Goal: Obtain resource: Download file/media

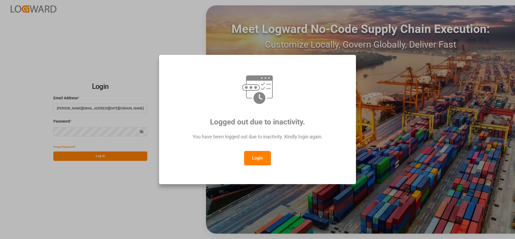
click at [252, 158] on button "Login" at bounding box center [257, 158] width 27 height 14
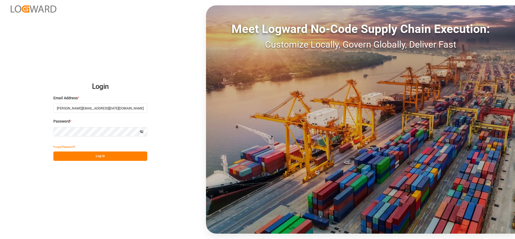
click at [69, 153] on button "Log In" at bounding box center [100, 156] width 94 height 9
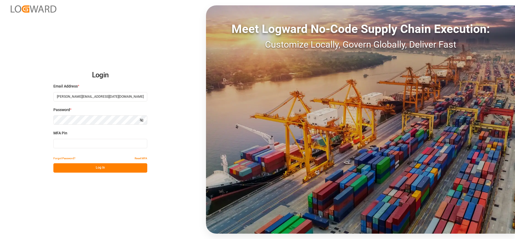
click at [72, 146] on input at bounding box center [100, 143] width 94 height 9
drag, startPoint x: 71, startPoint y: 146, endPoint x: 100, endPoint y: 143, distance: 29.3
click at [72, 145] on input at bounding box center [100, 143] width 94 height 9
type input "507137"
click at [91, 168] on button "Log In" at bounding box center [100, 168] width 94 height 9
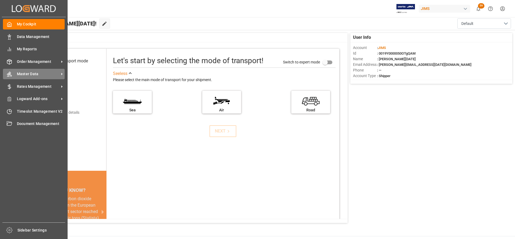
click at [62, 74] on icon at bounding box center [62, 74] width 6 height 6
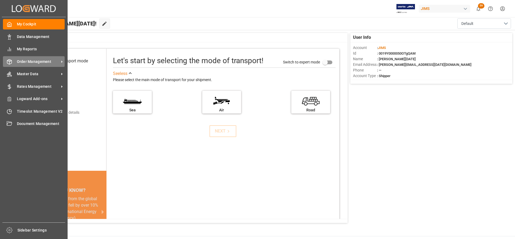
click at [61, 61] on icon at bounding box center [62, 62] width 6 height 6
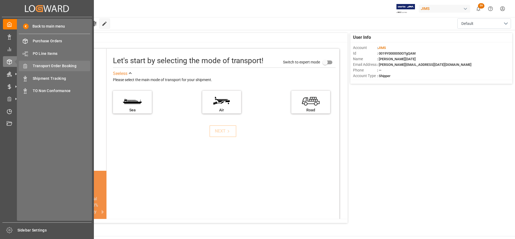
click at [57, 66] on span "Transport Order Booking" at bounding box center [62, 66] width 58 height 6
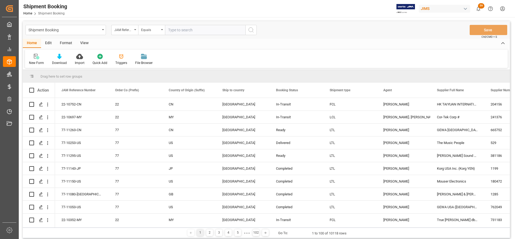
click at [174, 30] on input "text" at bounding box center [205, 30] width 80 height 10
drag, startPoint x: 168, startPoint y: 30, endPoint x: 179, endPoint y: 30, distance: 10.5
click at [168, 30] on input "77-11243-US" at bounding box center [205, 30] width 80 height 10
type input "77-11243-US"
click at [250, 28] on circle "search button" at bounding box center [251, 30] width 4 height 4
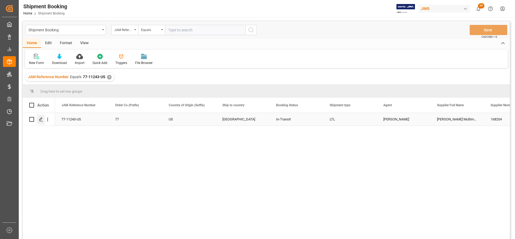
click at [40, 121] on icon "Press SPACE to select this row." at bounding box center [41, 119] width 4 height 4
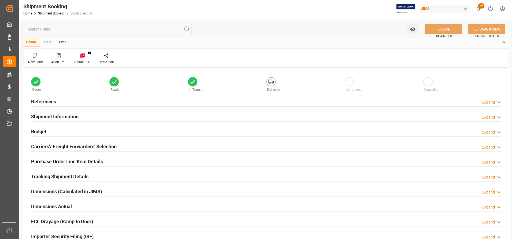
type input "0"
click at [56, 147] on h2 "Carriers'/ Freight Forwarders' Selection" at bounding box center [74, 146] width 86 height 7
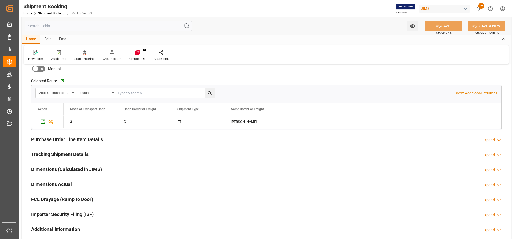
scroll to position [188, 0]
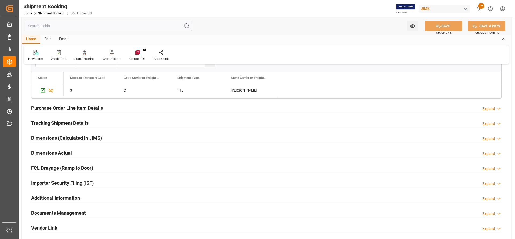
click at [44, 153] on h2 "Dimensions Actual" at bounding box center [51, 153] width 41 height 7
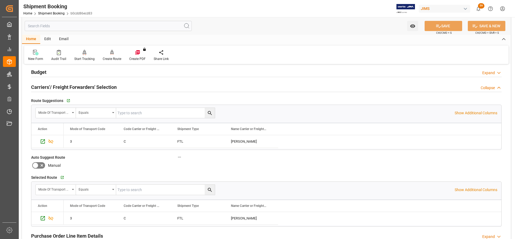
scroll to position [0, 0]
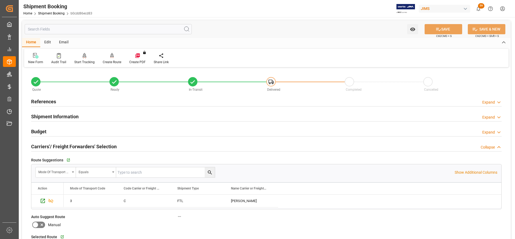
click at [44, 96] on div "References Expand" at bounding box center [266, 101] width 478 height 15
click at [51, 102] on h2 "References" at bounding box center [43, 101] width 25 height 7
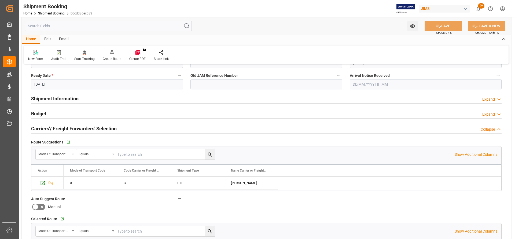
scroll to position [134, 0]
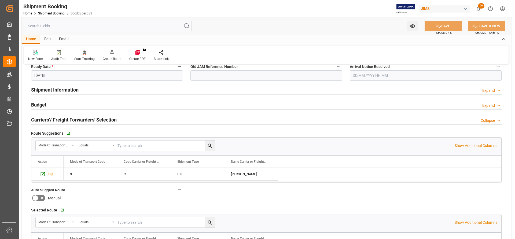
click at [49, 90] on h2 "Shipment Information" at bounding box center [54, 89] width 47 height 7
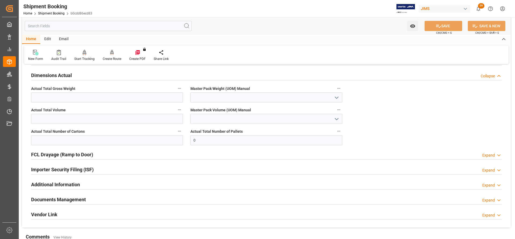
scroll to position [590, 0]
click at [66, 198] on h2 "Documents Management" at bounding box center [58, 199] width 55 height 7
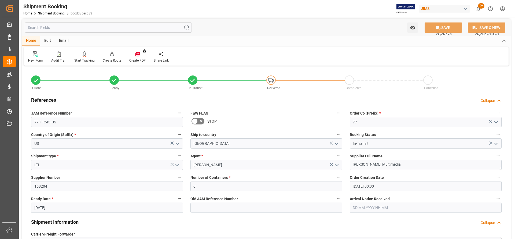
scroll to position [0, 0]
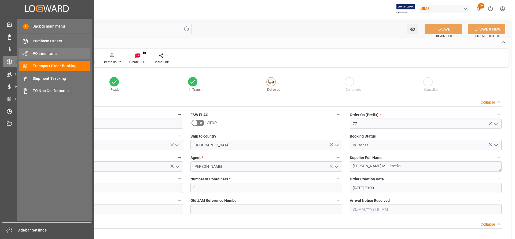
click at [53, 53] on span "PO Line Items" at bounding box center [62, 54] width 58 height 6
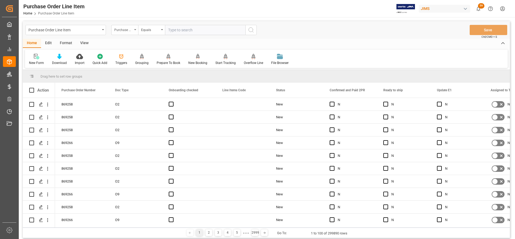
click at [134, 29] on div "Purchase Order Number" at bounding box center [124, 30] width 27 height 10
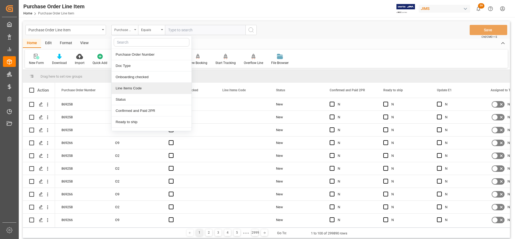
click at [135, 28] on div "Purchase Order Number" at bounding box center [124, 30] width 27 height 10
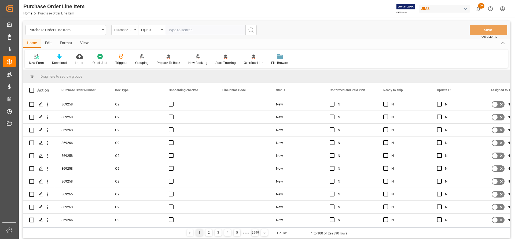
click at [135, 28] on div "Purchase Order Number" at bounding box center [124, 30] width 27 height 10
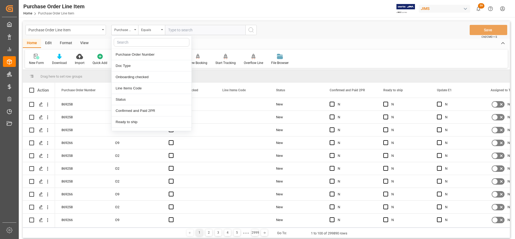
click at [122, 41] on input "text" at bounding box center [152, 42] width 76 height 9
type input "e"
type input "ref"
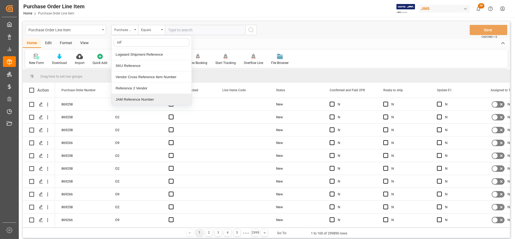
click at [132, 98] on div "JAM Reference Number" at bounding box center [152, 99] width 80 height 11
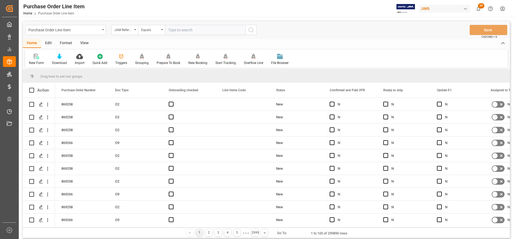
click at [173, 29] on input "text" at bounding box center [205, 30] width 80 height 10
paste input "77-11243-US"
type input "77-11243-US"
click at [253, 30] on circle "search button" at bounding box center [251, 30] width 4 height 4
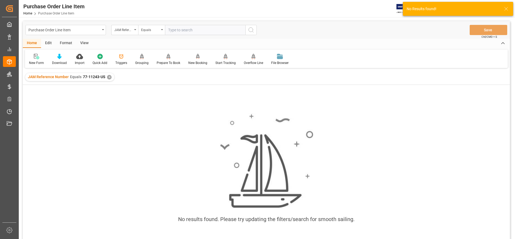
click at [108, 77] on div "✕" at bounding box center [109, 77] width 5 height 5
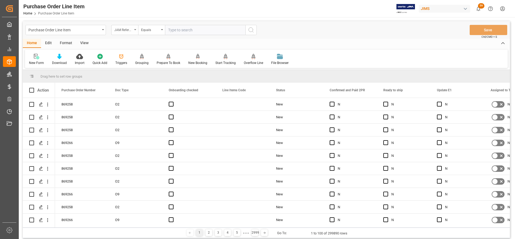
click at [135, 29] on div "JAM Reference Number" at bounding box center [124, 30] width 27 height 10
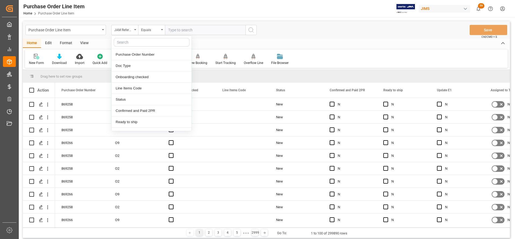
click at [120, 45] on input "text" at bounding box center [152, 42] width 76 height 9
type input "ref"
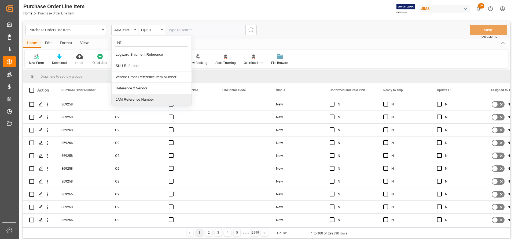
click at [122, 98] on div "JAM Reference Number" at bounding box center [152, 99] width 80 height 11
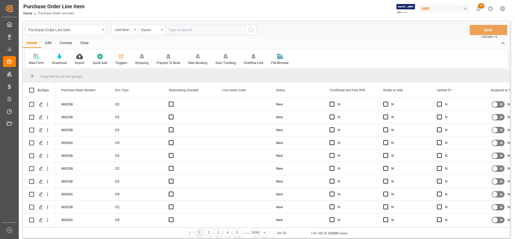
click at [169, 28] on input "text" at bounding box center [205, 30] width 80 height 10
click at [169, 31] on input "text" at bounding box center [205, 30] width 80 height 10
paste input "77-11243-US"
type input "77-11243-US"
click at [251, 30] on icon "search button" at bounding box center [251, 30] width 6 height 6
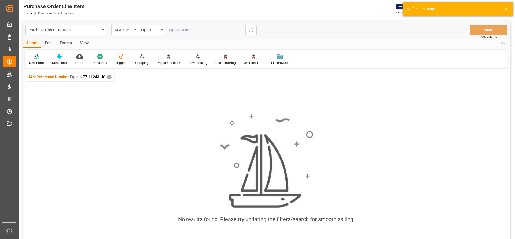
click at [109, 78] on div "✕" at bounding box center [109, 77] width 5 height 5
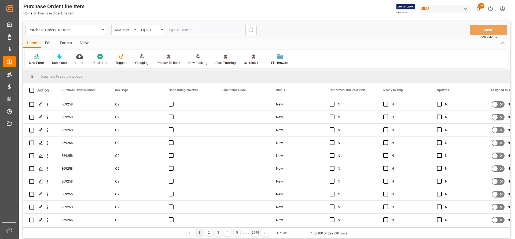
click at [132, 29] on div "JAM Reference Number" at bounding box center [123, 29] width 18 height 6
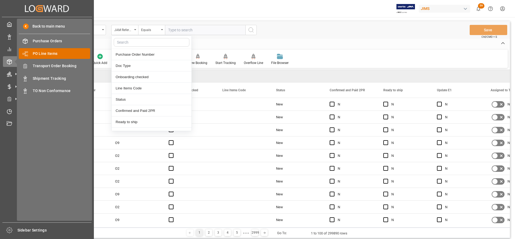
click at [50, 55] on span "PO Line Items" at bounding box center [62, 54] width 58 height 6
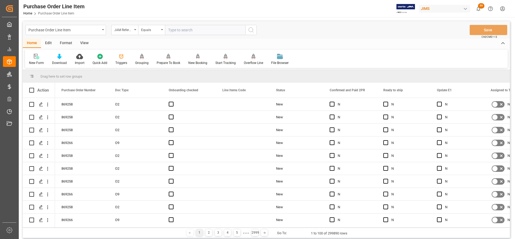
click at [168, 32] on input "text" at bounding box center [205, 30] width 80 height 10
drag, startPoint x: 181, startPoint y: 30, endPoint x: 140, endPoint y: 28, distance: 41.0
click at [140, 28] on div "JAM Reference Number Equals ref" at bounding box center [183, 30] width 145 height 10
paste input "77-11243-US"
click at [168, 29] on input "77-11243-US" at bounding box center [205, 30] width 80 height 10
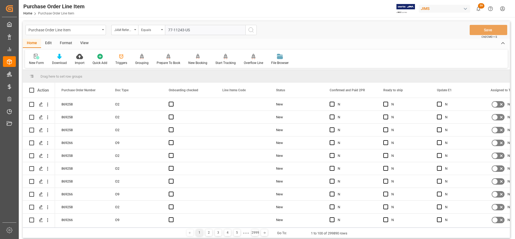
type input "77-11243-US"
click at [249, 31] on icon "search button" at bounding box center [251, 30] width 6 height 6
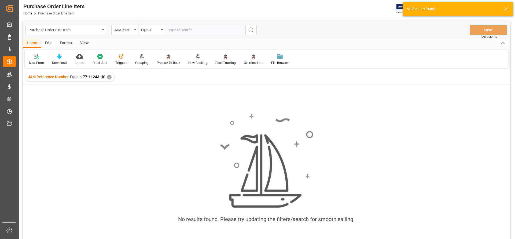
click at [108, 76] on div "✕" at bounding box center [109, 77] width 5 height 5
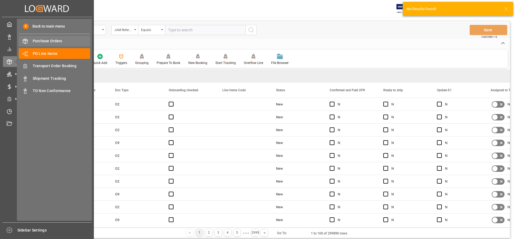
click at [50, 41] on span "Purchase Orders" at bounding box center [62, 41] width 58 height 6
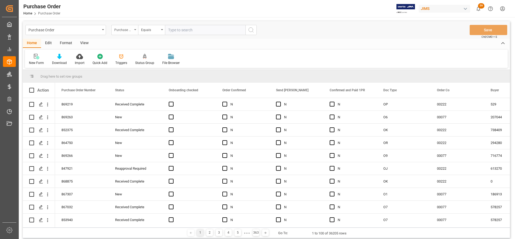
click at [134, 28] on div "Purchase Order Number" at bounding box center [124, 30] width 27 height 10
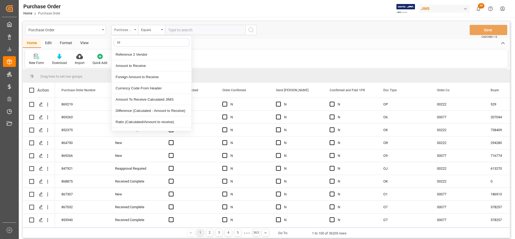
type input "ref"
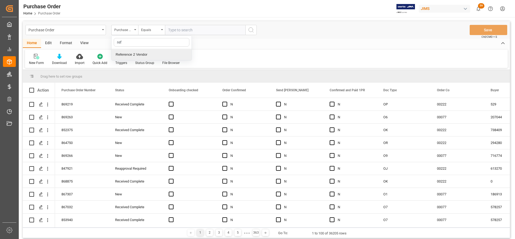
click at [120, 55] on div "Reference 2 Vendor" at bounding box center [152, 54] width 80 height 11
click at [167, 32] on input "text" at bounding box center [205, 30] width 80 height 10
paste input "77-11243-US"
click at [168, 28] on input "77-11243-US" at bounding box center [205, 30] width 80 height 10
type input "77-11243-US"
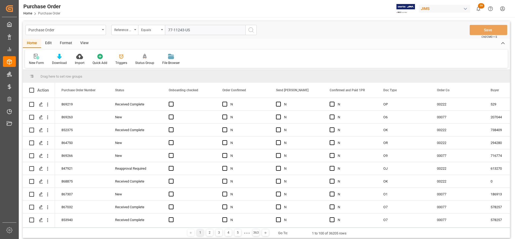
click at [248, 29] on icon "search button" at bounding box center [251, 30] width 6 height 6
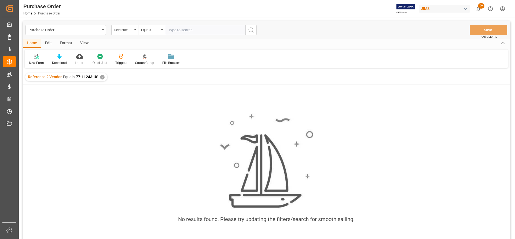
click at [100, 79] on div "✕" at bounding box center [102, 77] width 5 height 5
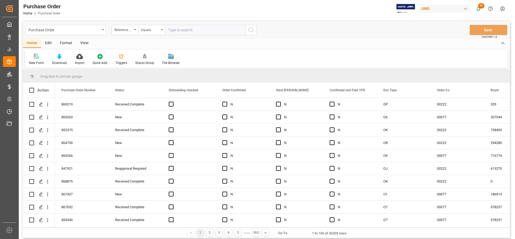
click at [175, 29] on input "text" at bounding box center [205, 30] width 80 height 10
paste input "77-11243-US"
click at [168, 30] on input "77-11243-US" at bounding box center [205, 30] width 80 height 10
type input "77-11243-US"
click at [249, 30] on circle "search button" at bounding box center [251, 30] width 4 height 4
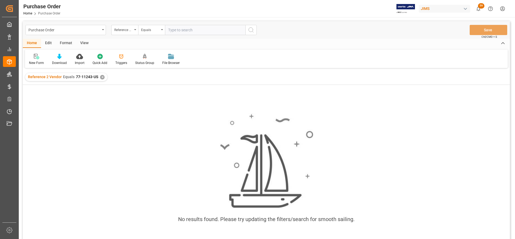
click at [101, 78] on div "✕" at bounding box center [102, 77] width 5 height 5
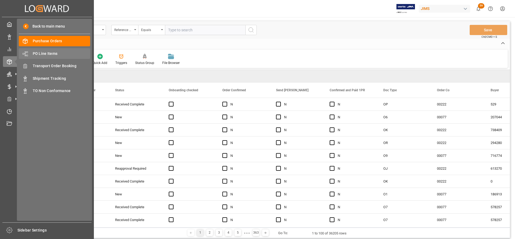
click at [41, 51] on span "PO Line Items" at bounding box center [62, 54] width 58 height 6
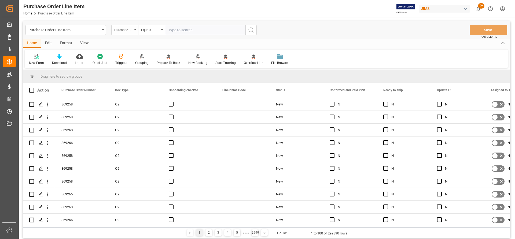
click at [135, 30] on icon "open menu" at bounding box center [135, 29] width 2 height 1
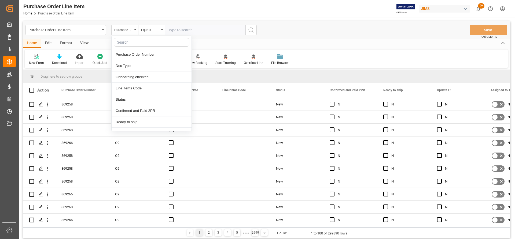
click at [119, 43] on input "text" at bounding box center [152, 42] width 76 height 9
type input "ref"
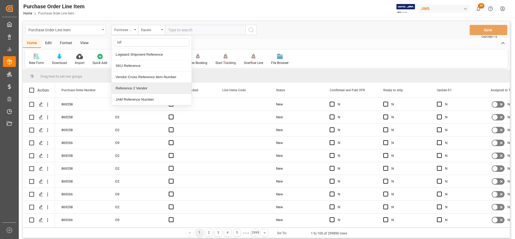
click at [125, 90] on div "Reference 2 Vendor" at bounding box center [152, 88] width 80 height 11
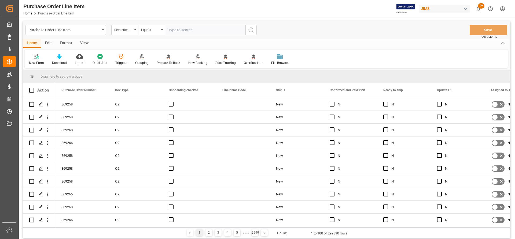
click at [169, 30] on input "text" at bounding box center [205, 30] width 80 height 10
paste input "77-11243-US"
click at [168, 29] on input "77-11243-US" at bounding box center [205, 30] width 80 height 10
drag, startPoint x: 213, startPoint y: 34, endPoint x: 241, endPoint y: 33, distance: 28.4
click at [229, 33] on input "77-11243-US" at bounding box center [205, 30] width 80 height 10
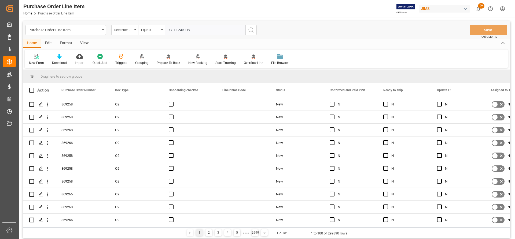
click at [207, 32] on input "77-11243-US" at bounding box center [205, 30] width 80 height 10
type input "77-11243-US"
click at [252, 32] on icon "search button" at bounding box center [251, 30] width 6 height 6
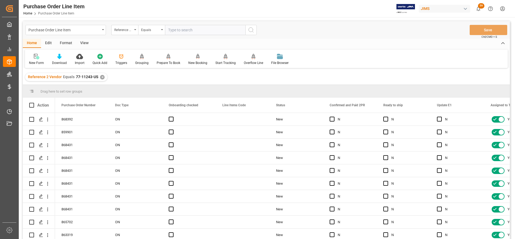
click at [83, 43] on div "View" at bounding box center [84, 43] width 16 height 9
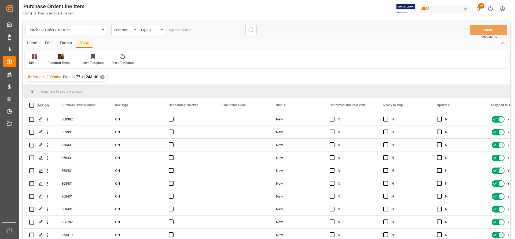
click at [59, 64] on div "Standard Templates" at bounding box center [60, 63] width 27 height 5
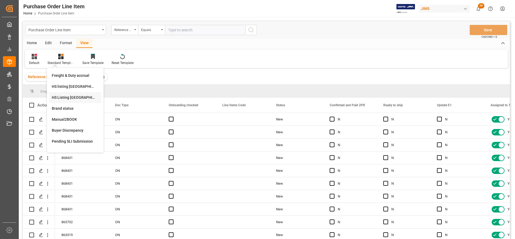
click at [65, 96] on div "HS Listing [GEOGRAPHIC_DATA]" at bounding box center [75, 98] width 47 height 6
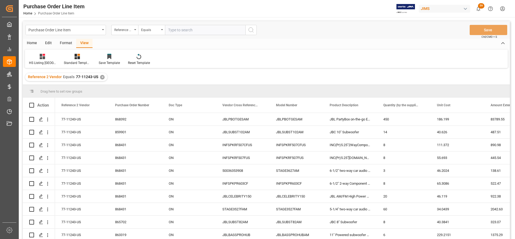
click at [33, 42] on div "Home" at bounding box center [32, 43] width 18 height 9
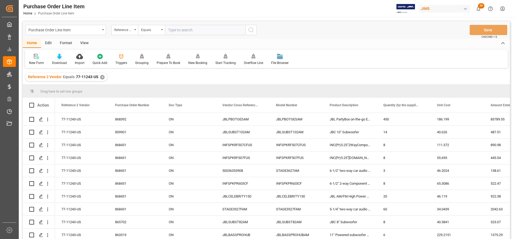
click at [58, 59] on icon at bounding box center [59, 56] width 5 height 5
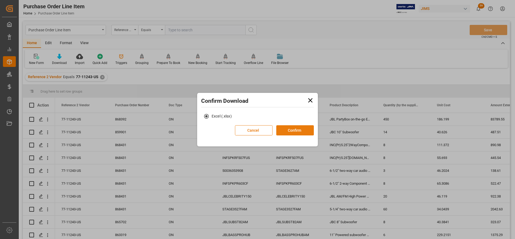
click at [304, 130] on button "Confirm" at bounding box center [295, 130] width 38 height 10
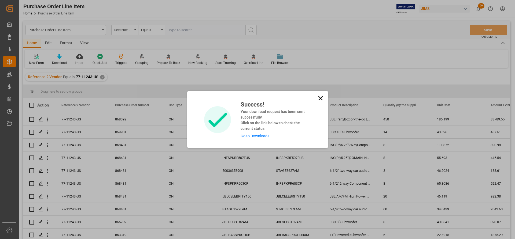
click at [264, 137] on link "Go to Downloads" at bounding box center [255, 136] width 29 height 4
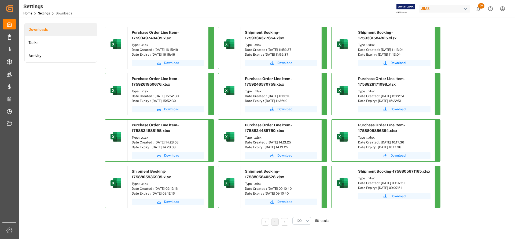
click at [170, 62] on span "Download" at bounding box center [171, 63] width 15 height 5
